Goal: Complete application form

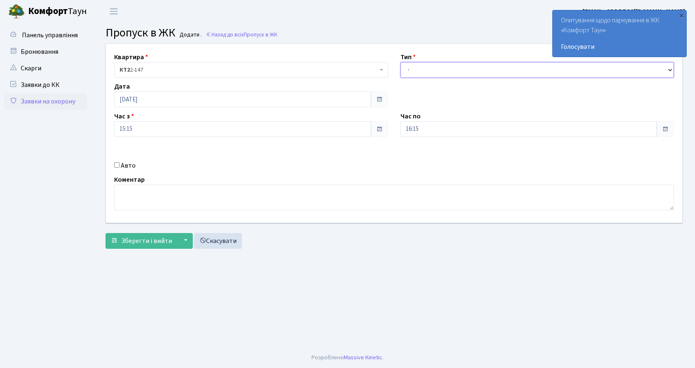
click at [407, 68] on select "- Доставка Таксі Гості Сервіс" at bounding box center [537, 70] width 274 height 16
select select "1"
click at [400, 62] on select "- Доставка Таксі Гості Сервіс" at bounding box center [537, 70] width 274 height 16
click at [117, 164] on input "Авто" at bounding box center [116, 164] width 5 height 5
checkbox input "true"
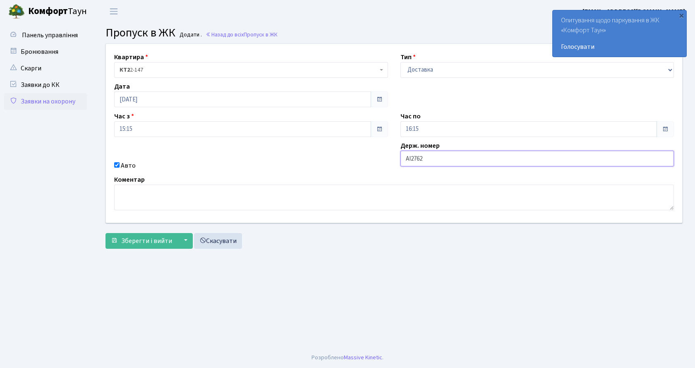
type input "АІ2762РМ"
click at [171, 243] on button "Зберегти і вийти" at bounding box center [141, 241] width 72 height 16
